Goal: Task Accomplishment & Management: Manage account settings

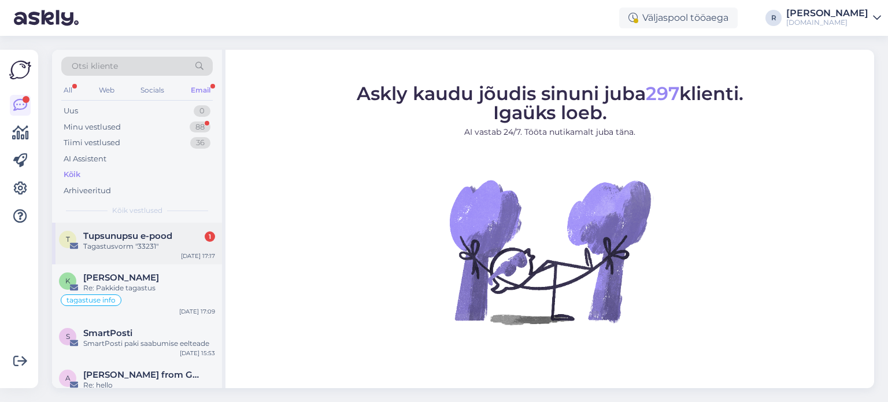
click at [97, 247] on div "Tagastusvorm "33231"" at bounding box center [149, 246] width 132 height 10
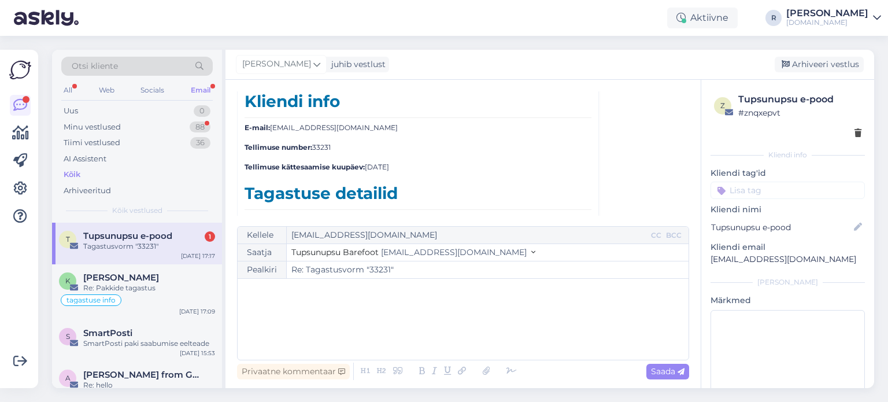
scroll to position [5073, 0]
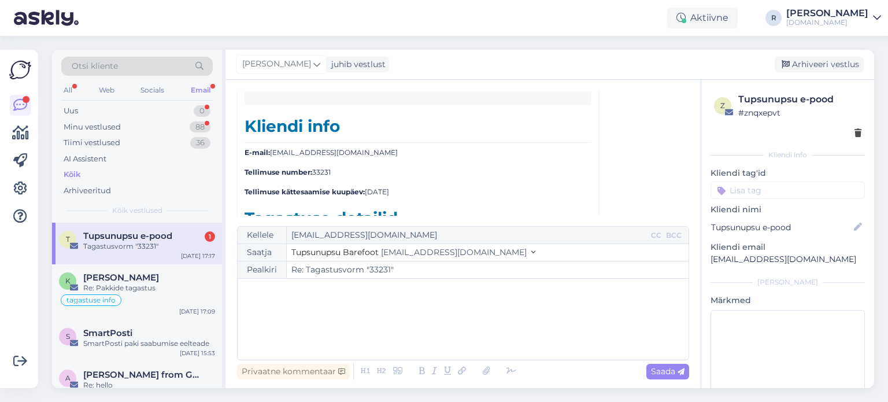
click at [136, 233] on span "Tupsunupsu e-pood" at bounding box center [127, 236] width 89 height 10
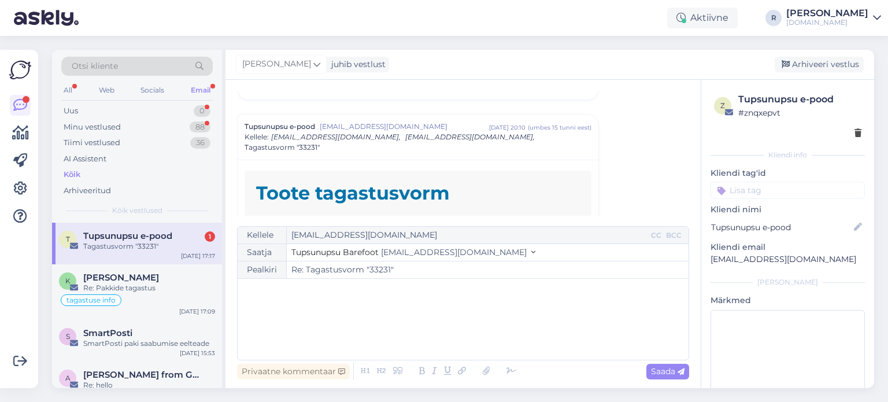
click at [202, 90] on div "Email" at bounding box center [201, 90] width 24 height 15
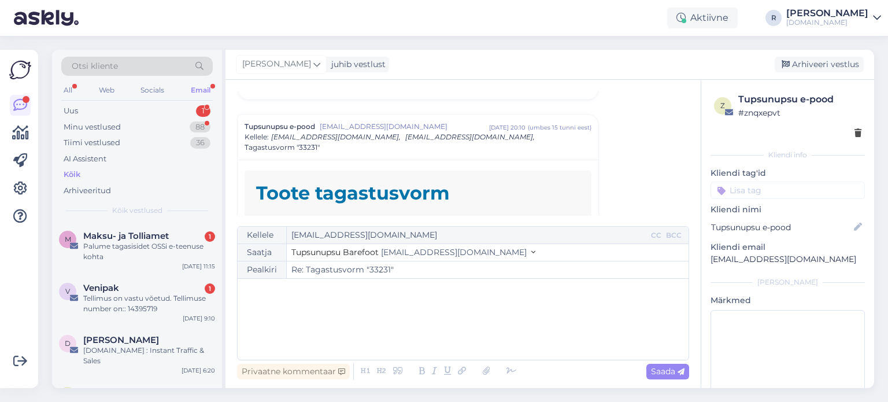
click at [75, 88] on div "All Web Socials Email" at bounding box center [137, 92] width 152 height 18
click at [145, 245] on div "Palume tagasisidet OSSi e-teenuse kohta" at bounding box center [149, 251] width 132 height 21
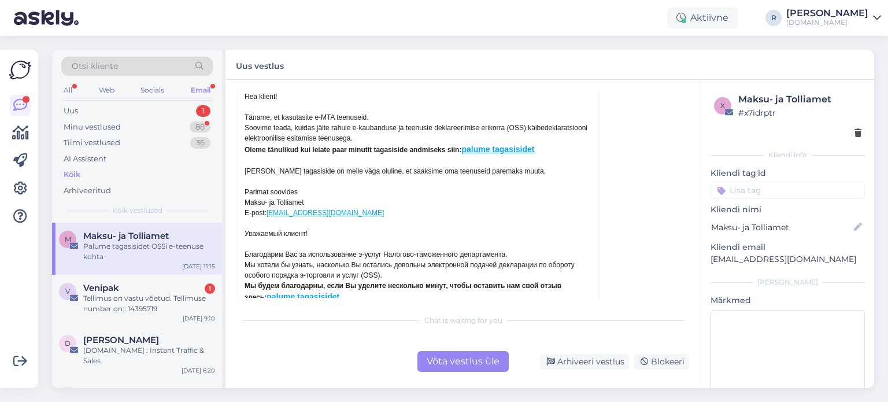
scroll to position [116, 0]
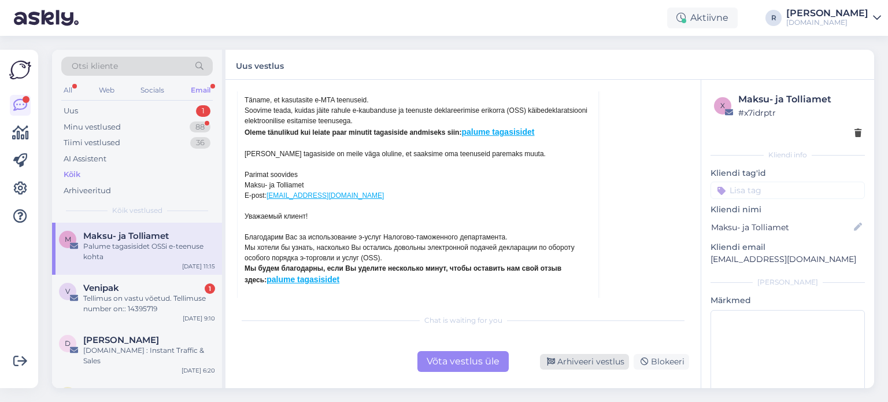
click at [587, 360] on div "Arhiveeri vestlus" at bounding box center [584, 362] width 89 height 16
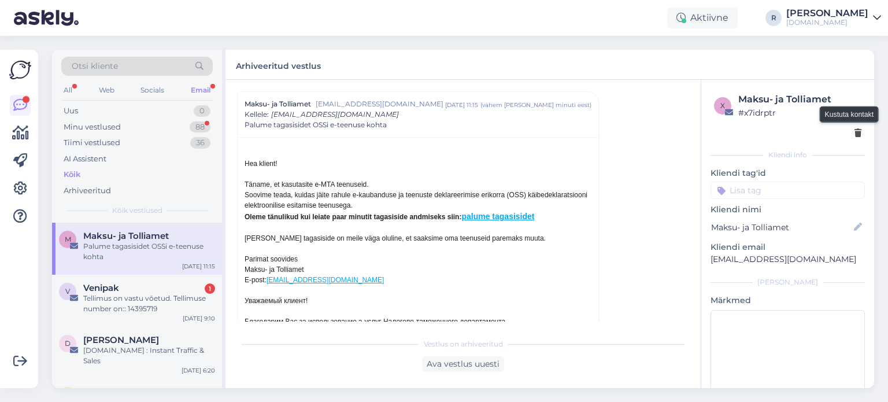
click at [855, 131] on icon at bounding box center [858, 134] width 7 height 8
click at [855, 136] on icon at bounding box center [858, 134] width 7 height 8
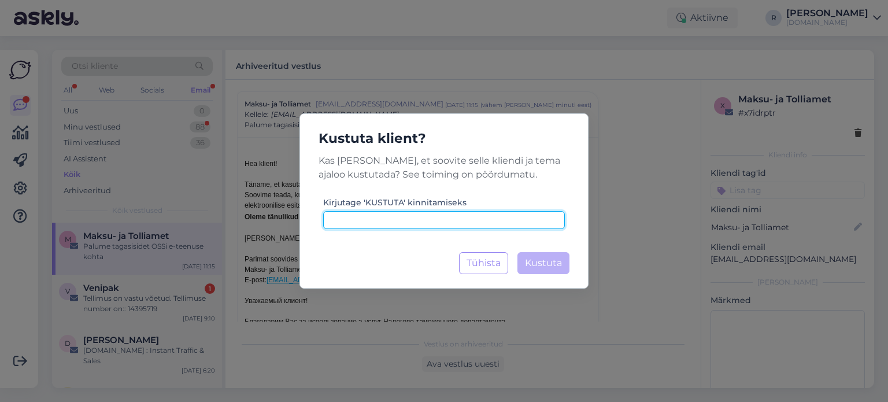
drag, startPoint x: 440, startPoint y: 216, endPoint x: 437, endPoint y: 202, distance: 14.7
click at [440, 215] on input at bounding box center [444, 220] width 242 height 18
type input "kustuta"
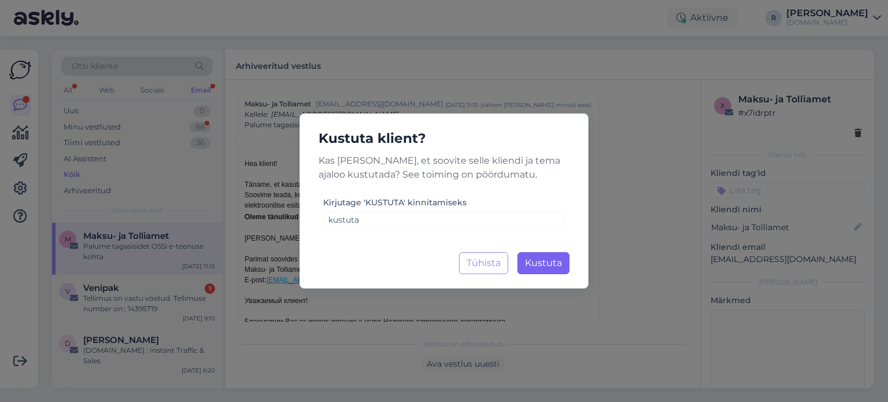
drag, startPoint x: 556, startPoint y: 277, endPoint x: 553, endPoint y: 268, distance: 9.1
click at [555, 276] on div "Kustuta klient? Kas [PERSON_NAME], et soovite selle kliendi ja tema ajaloo kust…" at bounding box center [444, 200] width 289 height 175
click at [553, 268] on span "Kustuta" at bounding box center [543, 262] width 37 height 11
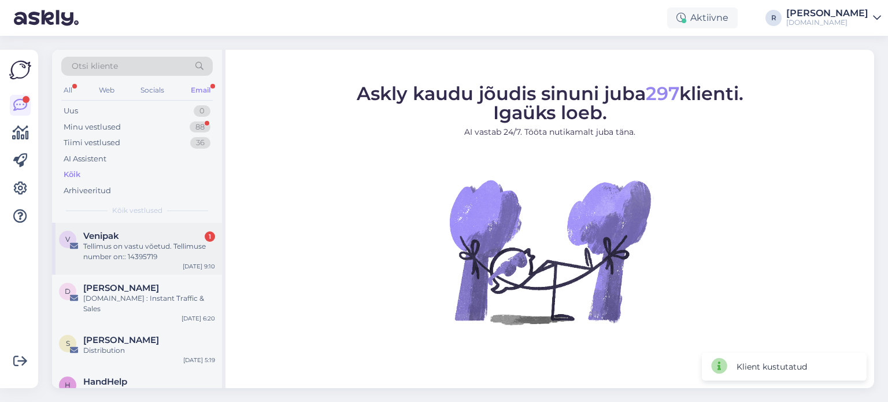
click at [162, 241] on div "Tellimus on vastu võetud. Tellimuse number on:: 14395719" at bounding box center [149, 251] width 132 height 21
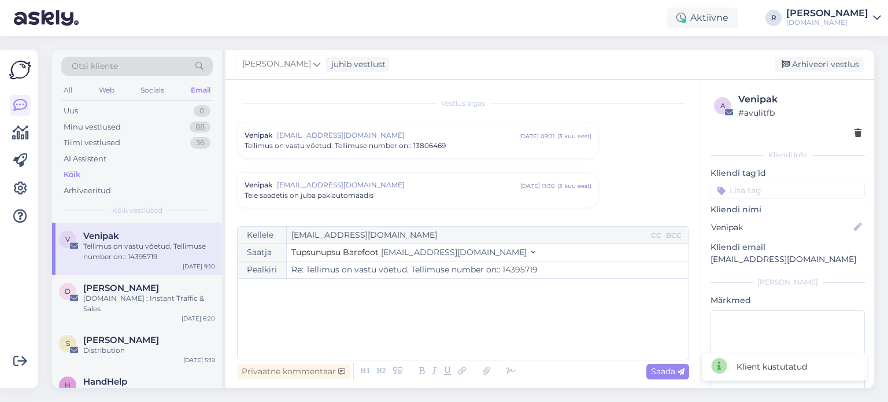
scroll to position [3950, 0]
